Goal: Use online tool/utility: Utilize a website feature to perform a specific function

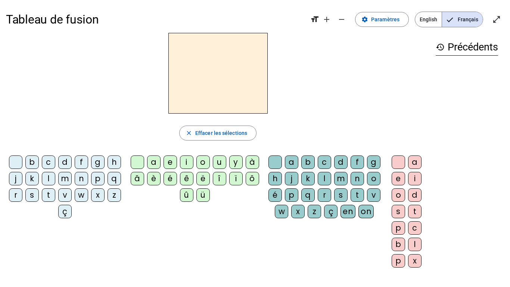
click at [88, 179] on div "n" at bounding box center [81, 178] width 13 height 13
click at [202, 163] on div "o" at bounding box center [202, 161] width 13 height 13
click at [351, 202] on div "t" at bounding box center [357, 194] width 13 height 13
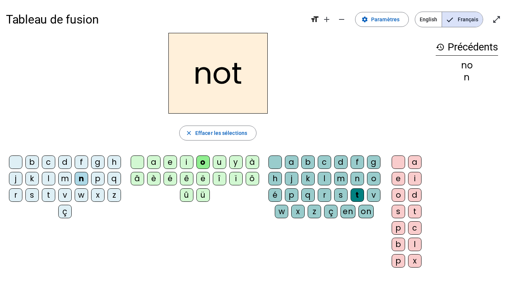
click at [397, 178] on div "e" at bounding box center [398, 178] width 13 height 13
click at [72, 195] on div "v" at bounding box center [64, 194] width 13 height 13
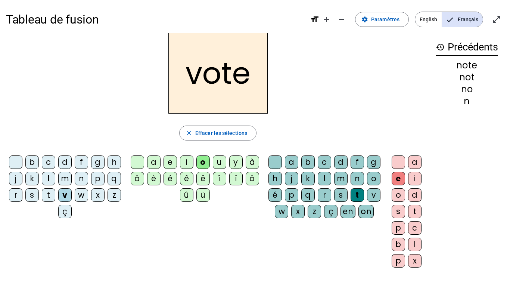
click at [186, 161] on div "i" at bounding box center [186, 161] width 13 height 13
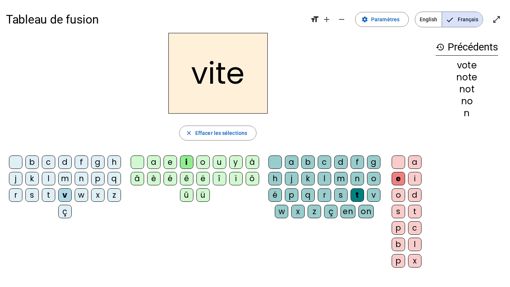
click at [348, 162] on div "d" at bounding box center [340, 161] width 13 height 13
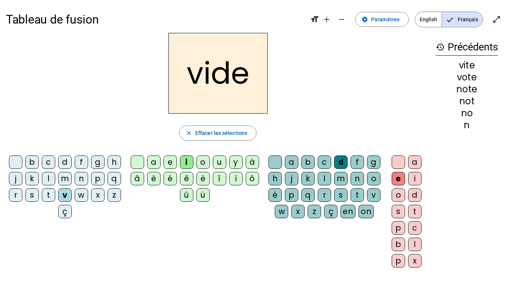
click at [331, 194] on div "r" at bounding box center [324, 194] width 13 height 13
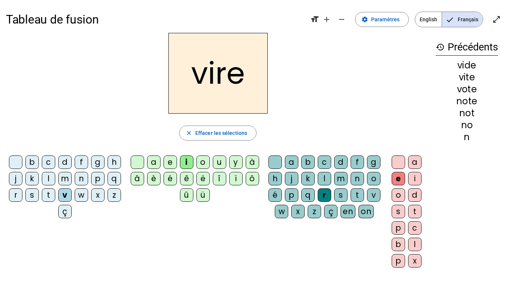
click at [348, 159] on div "d" at bounding box center [340, 161] width 13 height 13
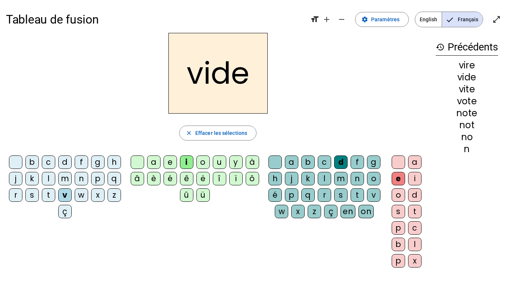
click at [22, 197] on div "r" at bounding box center [15, 194] width 13 height 13
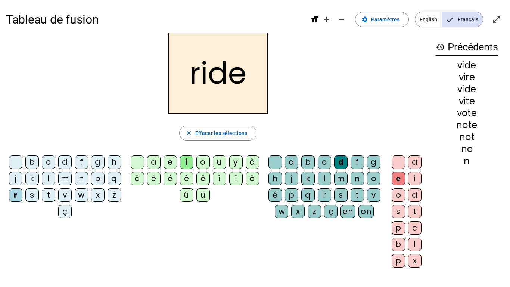
click at [221, 164] on div "u" at bounding box center [219, 161] width 13 height 13
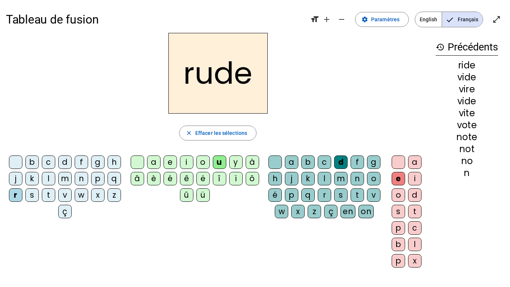
click at [334, 202] on div "s" at bounding box center [340, 194] width 13 height 13
